Goal: Task Accomplishment & Management: Complete application form

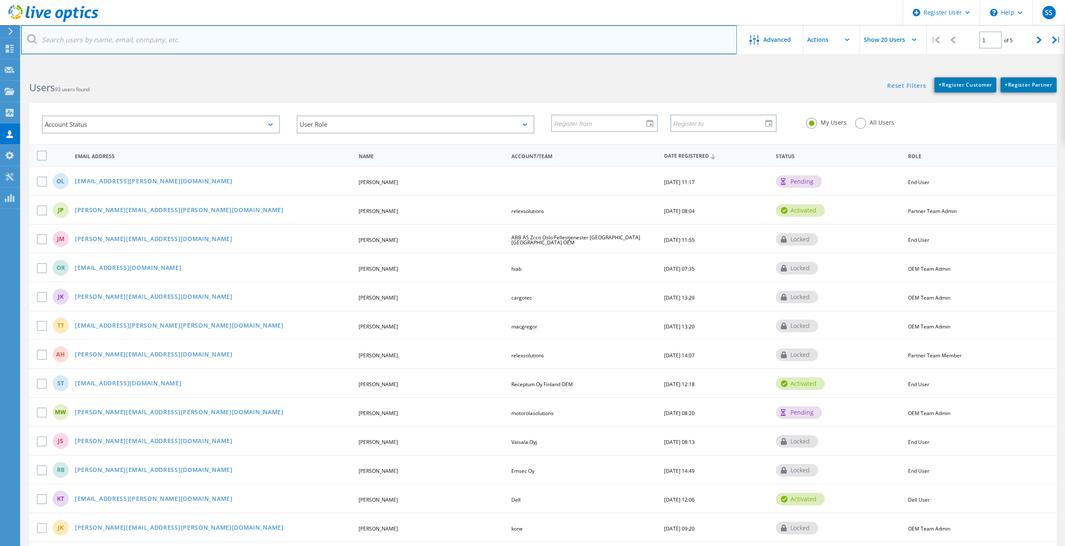
click at [638, 36] on input "text" at bounding box center [379, 39] width 716 height 29
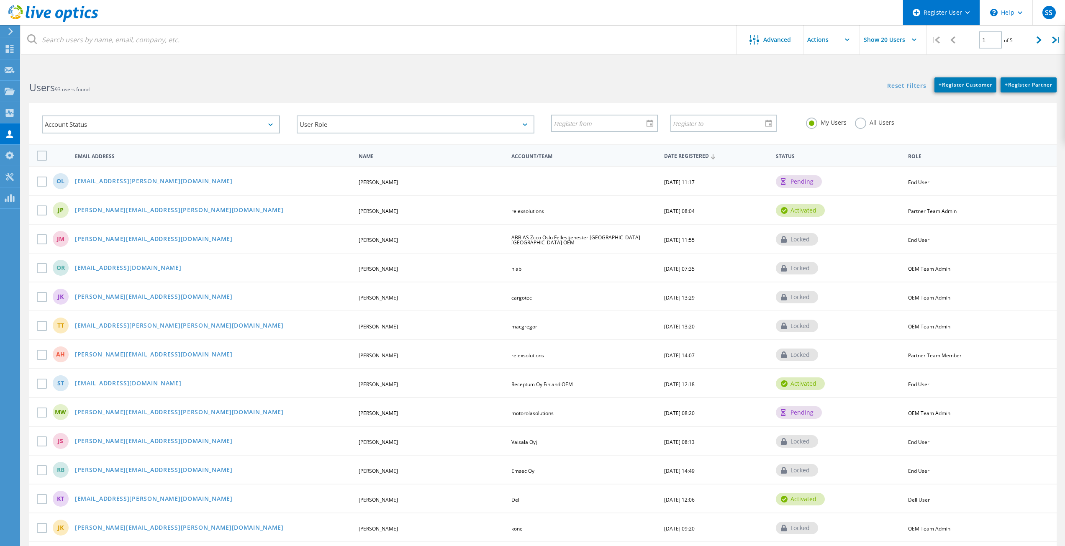
click at [950, 15] on div "Register User" at bounding box center [941, 12] width 77 height 25
click at [947, 28] on link "Register New Partner User" at bounding box center [949, 36] width 93 height 21
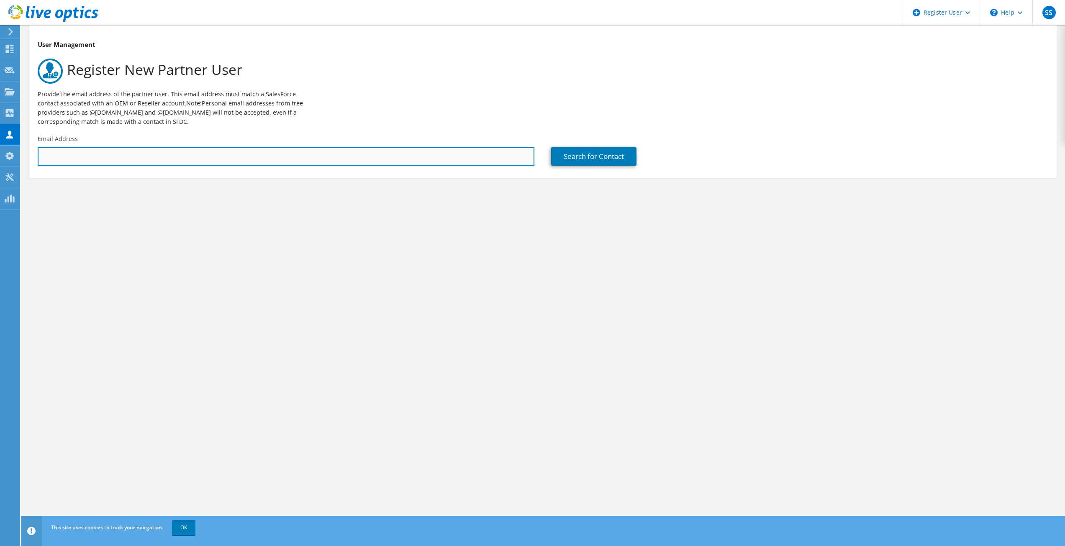
click at [342, 161] on input "text" at bounding box center [286, 156] width 497 height 18
paste input "[PERSON_NAME][EMAIL_ADDRESS][DOMAIN_NAME]"
type input "[PERSON_NAME][EMAIL_ADDRESS][DOMAIN_NAME]"
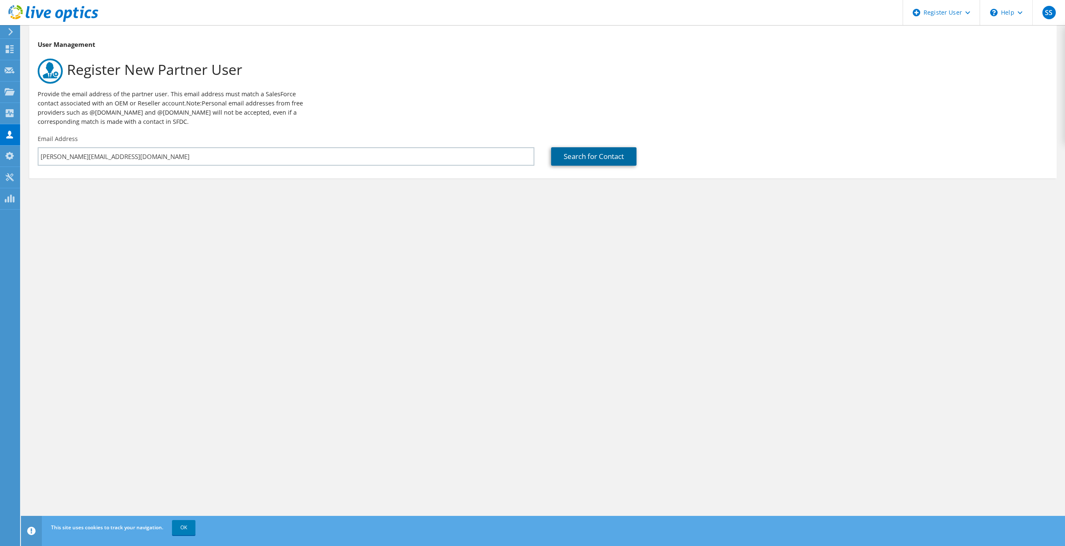
click at [628, 162] on link "Search for Contact" at bounding box center [593, 156] width 85 height 18
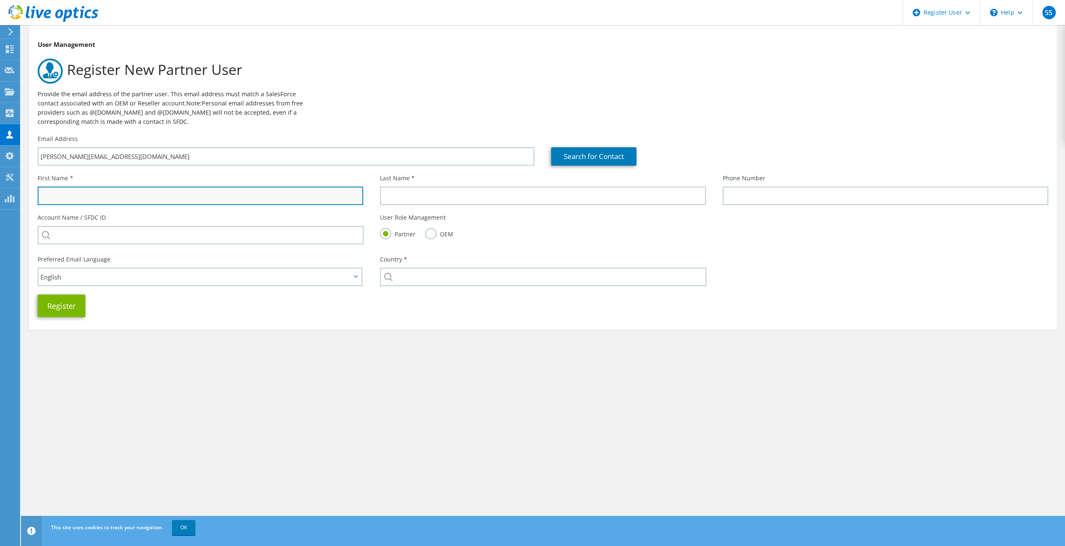
click at [334, 194] on input "text" at bounding box center [201, 196] width 326 height 18
type input "[PERSON_NAME]"
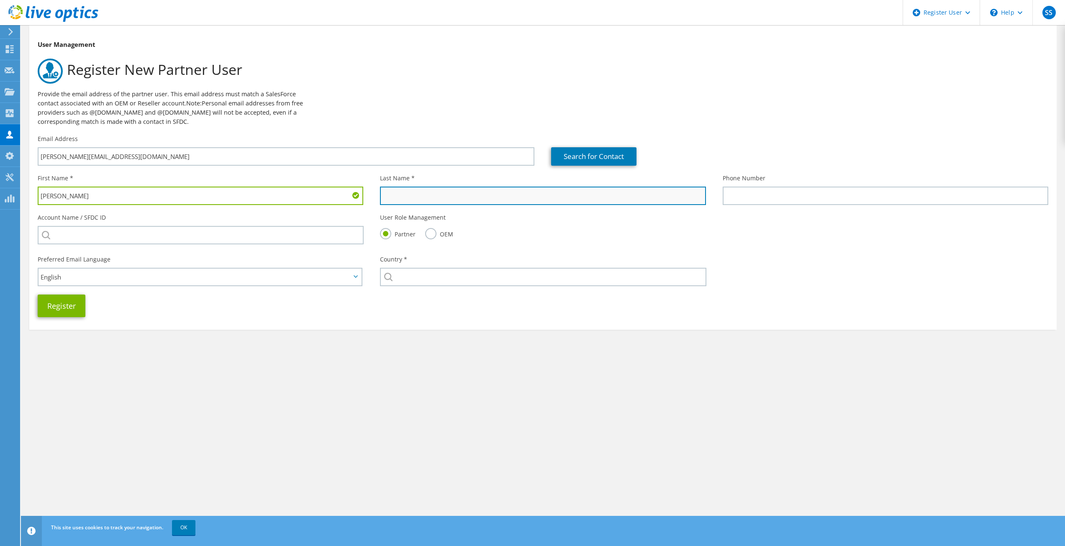
click at [390, 192] on input "text" at bounding box center [543, 196] width 326 height 18
paste input "juha.linjamaki@finnos.fi"
type input "linjamaki"
click at [433, 232] on label "OEM" at bounding box center [439, 233] width 28 height 10
click at [0, 0] on input "OEM" at bounding box center [0, 0] width 0 height 0
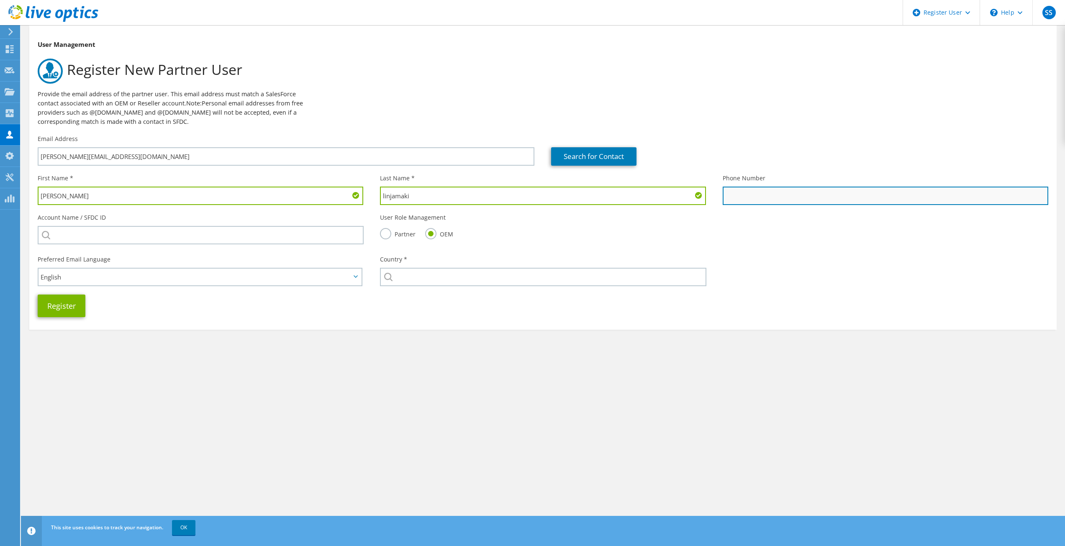
click at [751, 200] on input "text" at bounding box center [886, 196] width 326 height 18
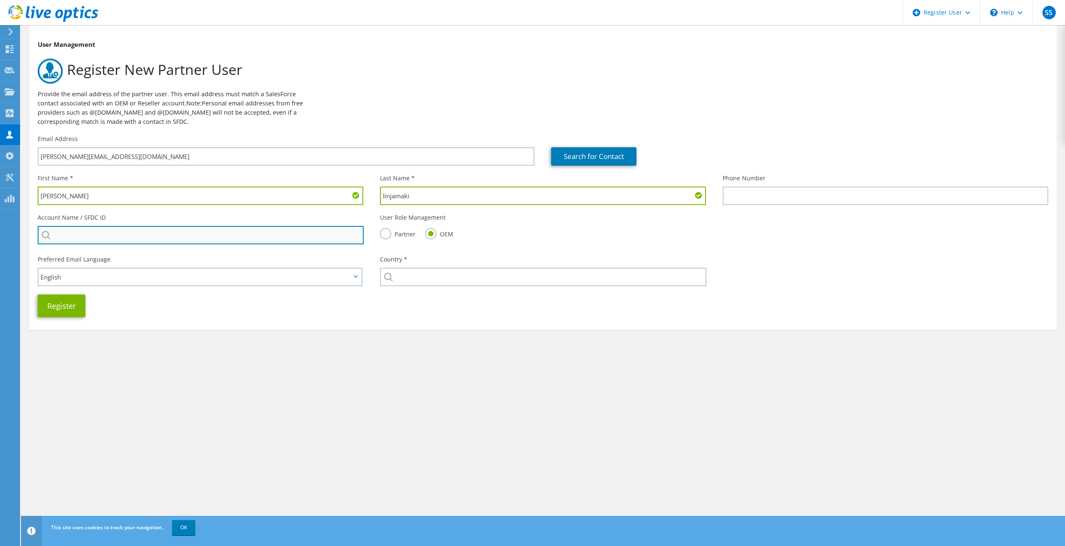
click at [279, 235] on input "search" at bounding box center [201, 235] width 326 height 18
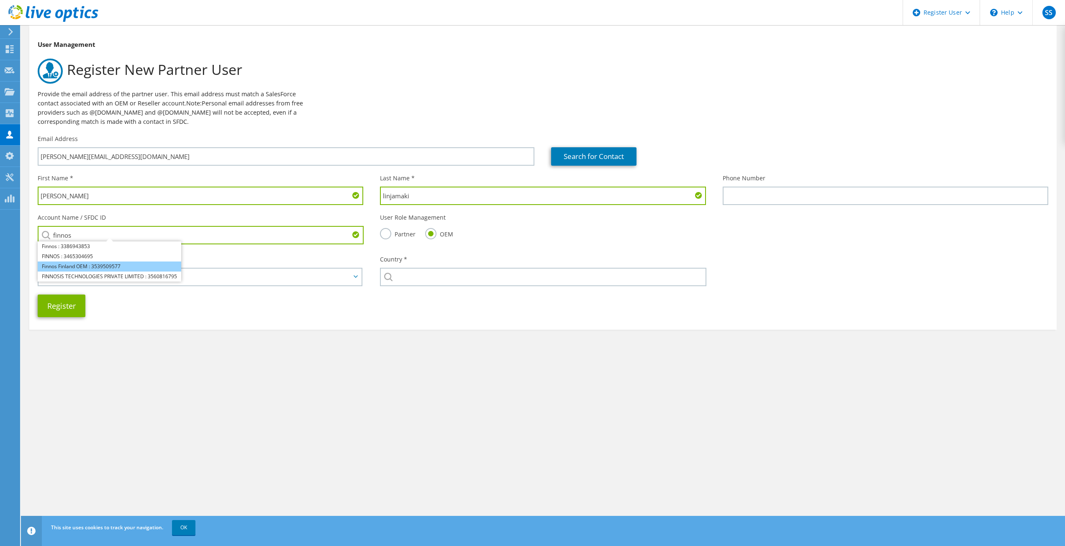
click at [126, 265] on li "Finnos Finland OEM : 3539509577" at bounding box center [110, 267] width 144 height 10
type input "Finnos Finland OEM : 3539509577"
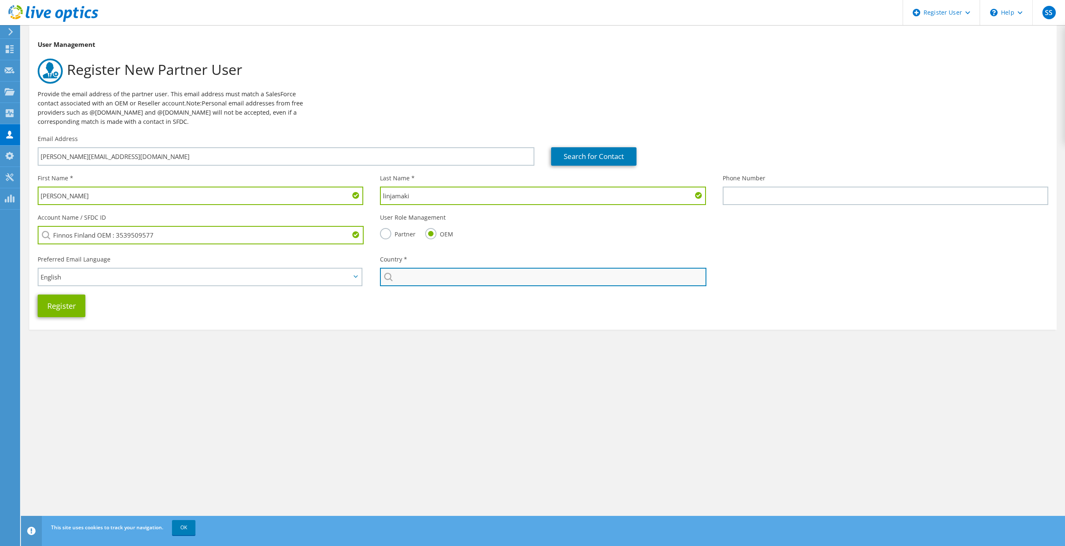
click at [408, 274] on input "text" at bounding box center [543, 277] width 326 height 18
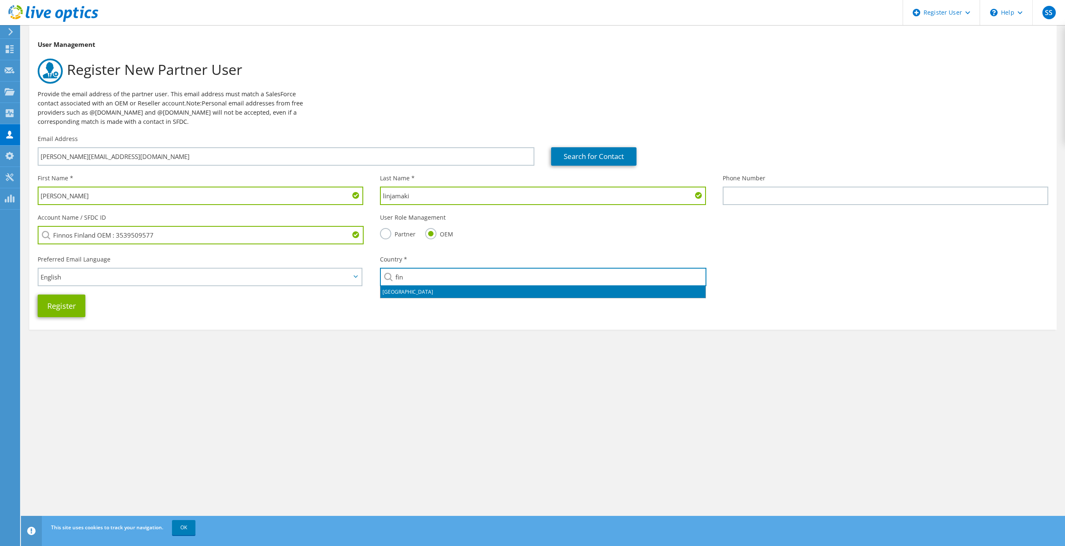
click at [387, 290] on li "Finland" at bounding box center [542, 292] width 325 height 12
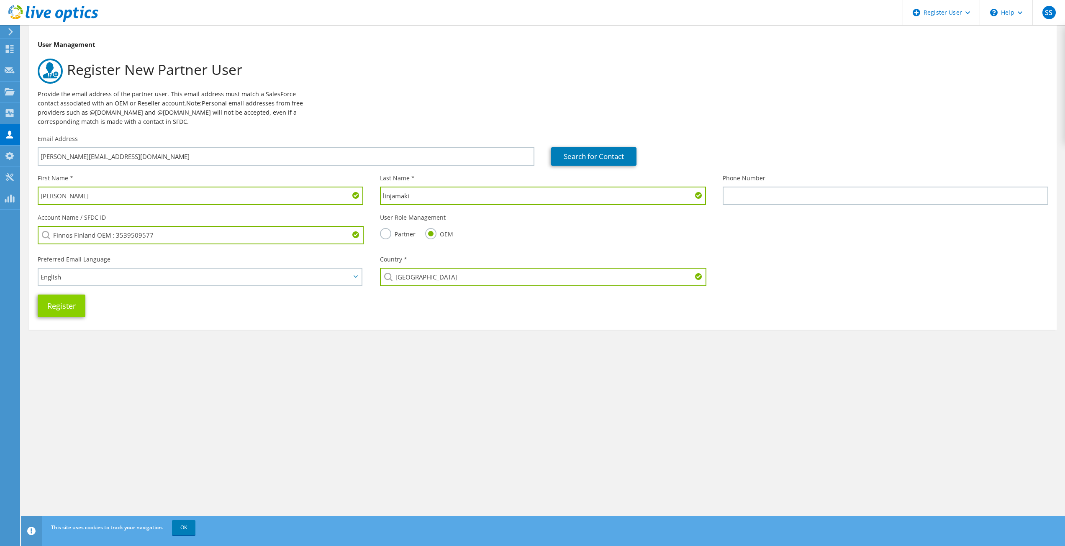
type input "Finland"
click at [61, 308] on button "Register" at bounding box center [62, 306] width 48 height 23
